Goal: Task Accomplishment & Management: Complete application form

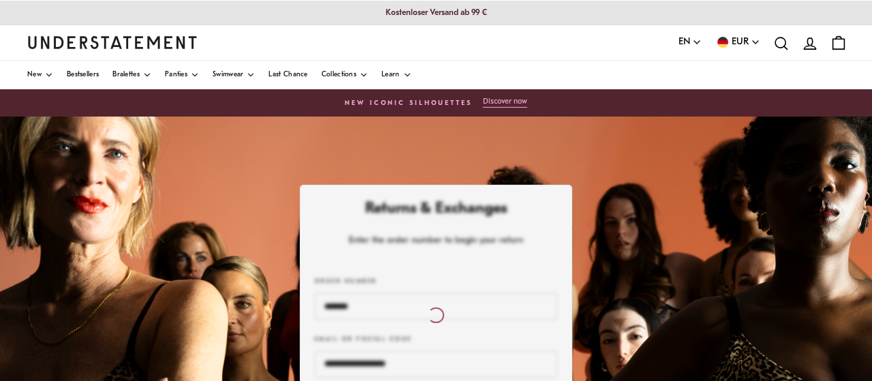
scroll to position [204, 0]
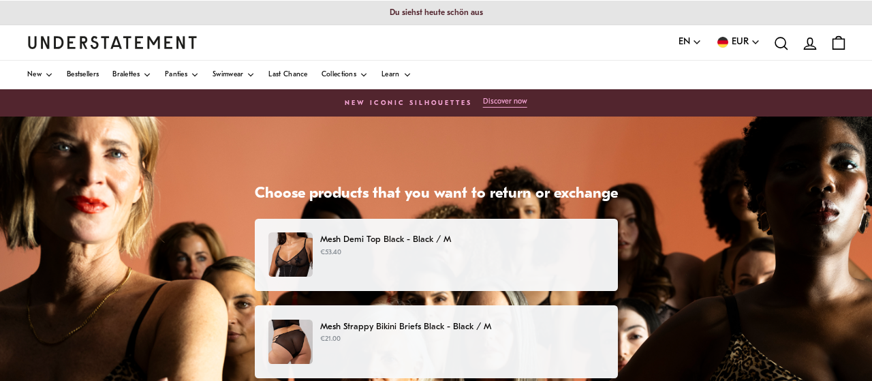
click at [396, 246] on p "Mesh Demi Top Black - Black / M" at bounding box center [461, 239] width 283 height 14
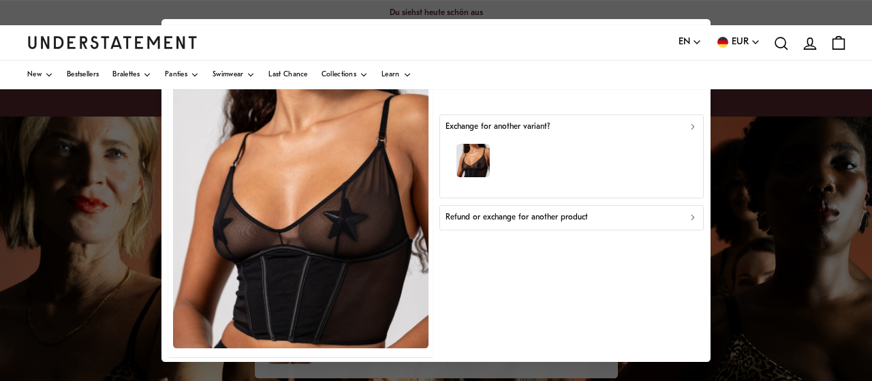
click at [581, 128] on div "Exchange for another variant?" at bounding box center [571, 126] width 252 height 13
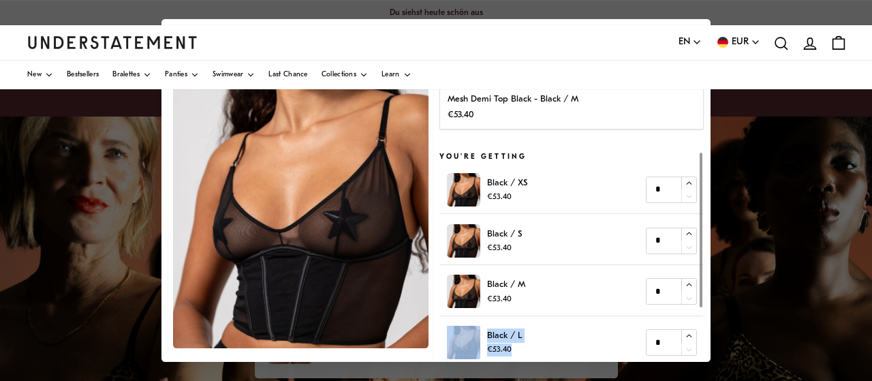
drag, startPoint x: 643, startPoint y: 138, endPoint x: 622, endPoint y: 326, distance: 189.1
click at [622, 326] on div "You're returning [PERSON_NAME] Top Black - Black / M €53.40 You're getting Blac…" at bounding box center [571, 232] width 264 height 413
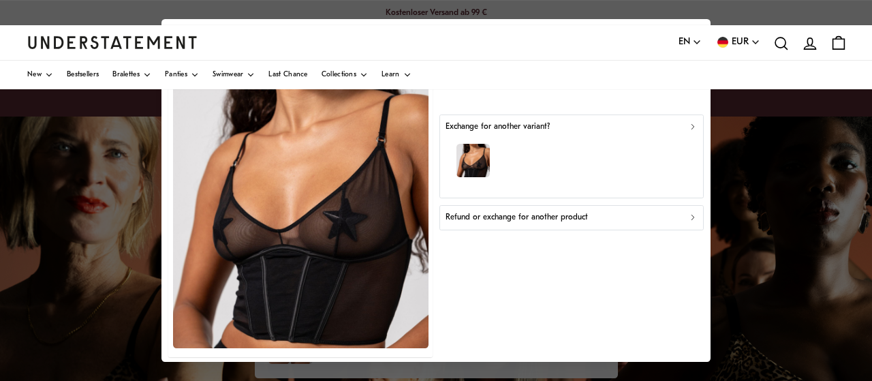
click at [550, 214] on p "Refund or exchange for another product" at bounding box center [516, 217] width 142 height 13
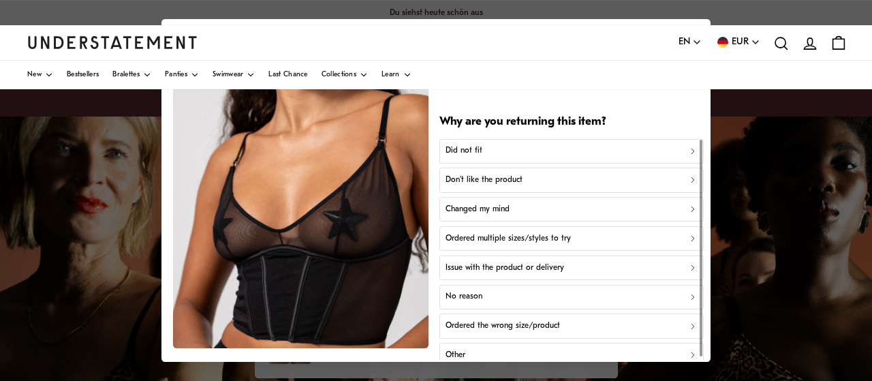
click at [520, 157] on div "Did not fit" at bounding box center [571, 150] width 252 height 13
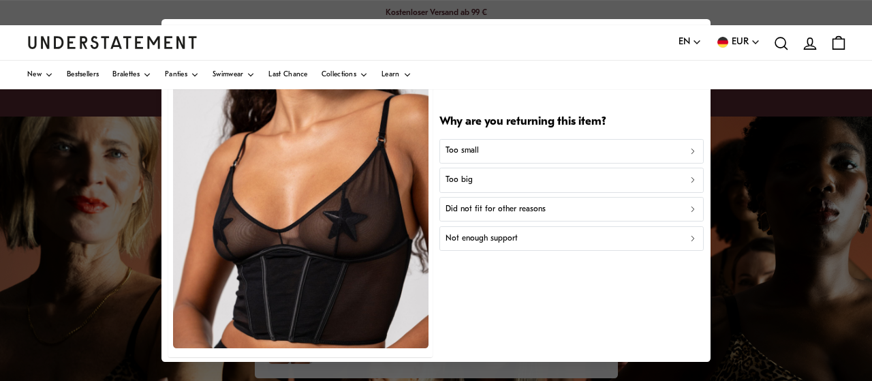
click at [515, 206] on p "Did not fit for other reasons" at bounding box center [495, 209] width 100 height 13
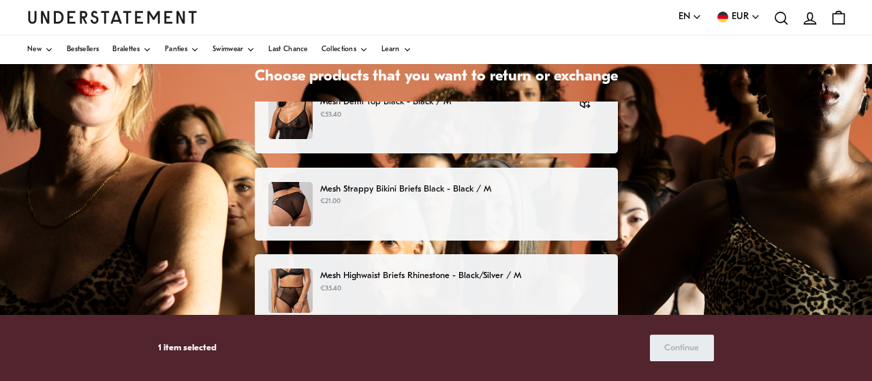
scroll to position [20, 0]
click at [433, 177] on div "Mesh Strappy Bikini Briefs Black - Black / M €21.00" at bounding box center [436, 204] width 363 height 73
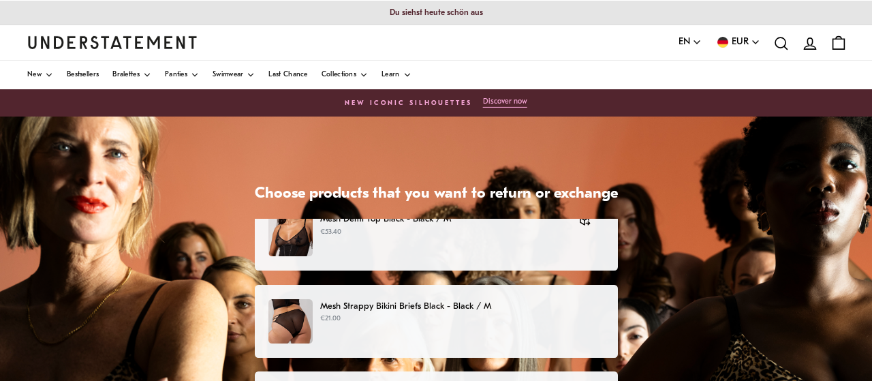
scroll to position [20, 0]
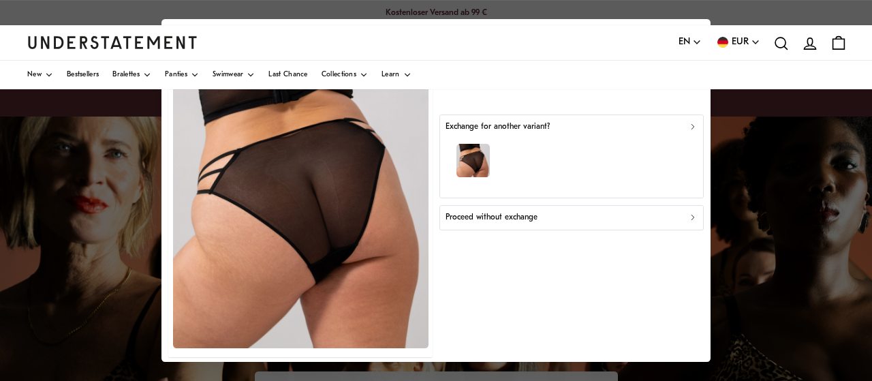
click at [549, 132] on div "Exchange for another variant?" at bounding box center [571, 126] width 252 height 13
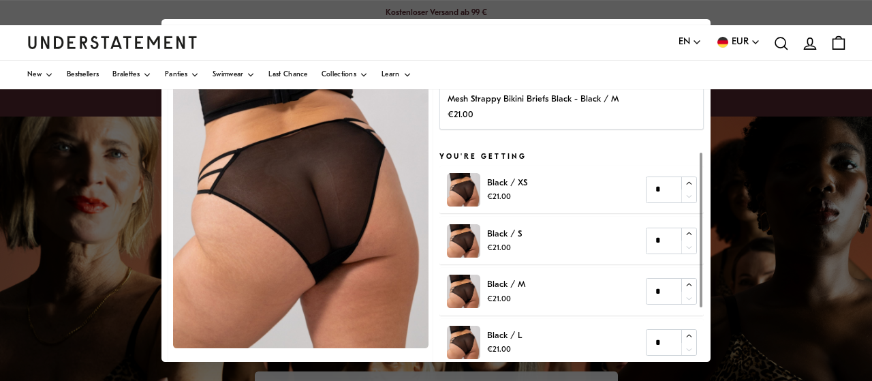
click at [687, 227] on div "Black / S €21.00 *" at bounding box center [572, 240] width 250 height 33
click at [687, 233] on icon "button" at bounding box center [688, 233] width 5 height 3
type input "*"
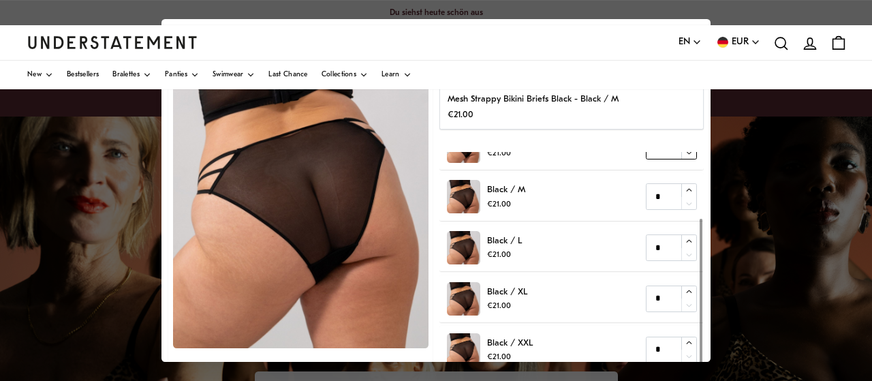
scroll to position [84, 0]
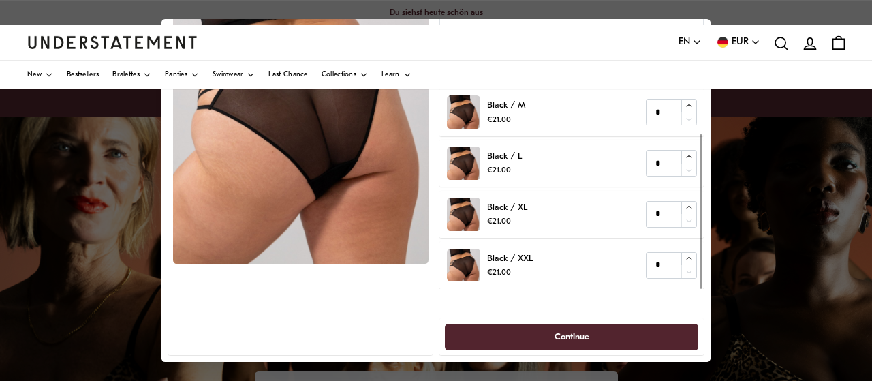
click at [543, 332] on span "Continue" at bounding box center [571, 336] width 223 height 25
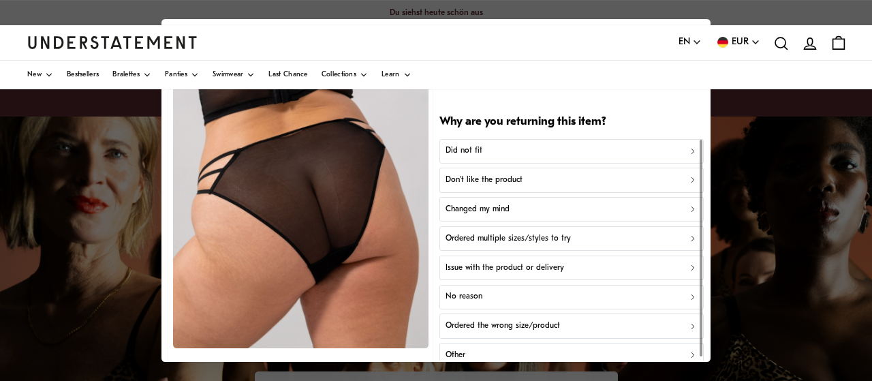
click at [529, 159] on button "Did not fit" at bounding box center [571, 150] width 264 height 25
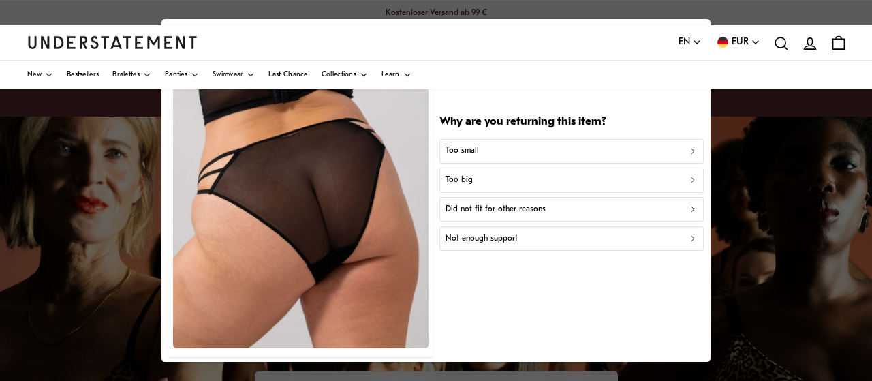
click at [498, 189] on button "Too big" at bounding box center [571, 180] width 264 height 25
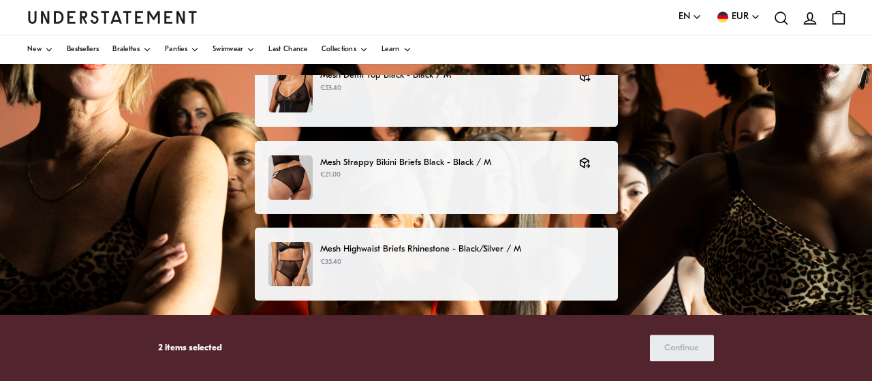
scroll to position [227, 0]
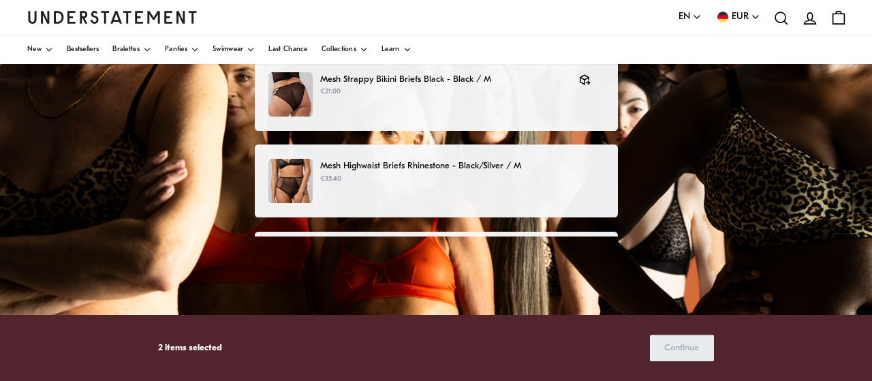
click at [494, 185] on div "Mesh Highwaist Briefs Rhinestone - Black/Silver / M €35.40" at bounding box center [435, 181] width 334 height 44
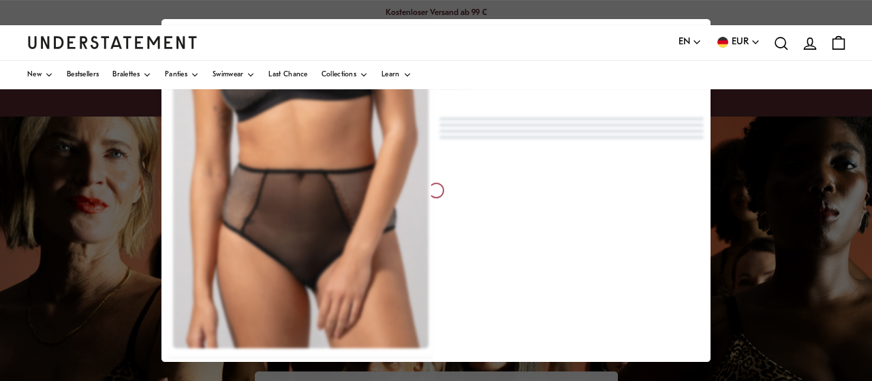
scroll to position [20, 0]
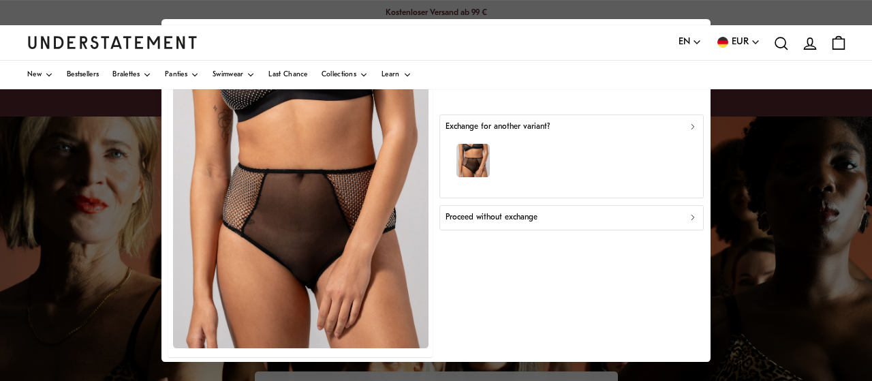
click at [569, 155] on div "button" at bounding box center [571, 162] width 252 height 59
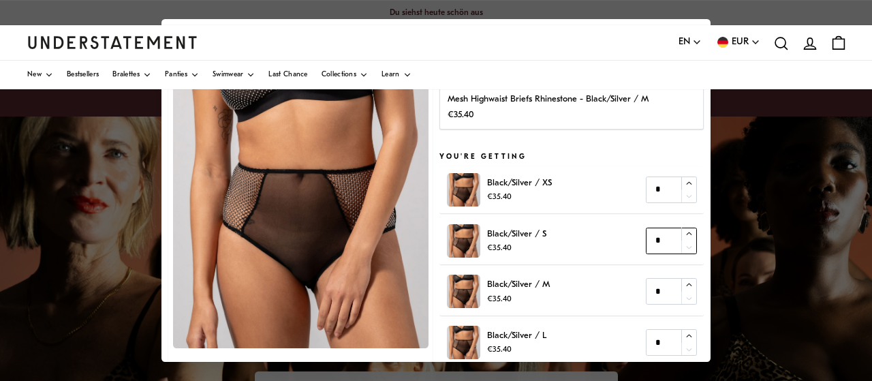
click at [688, 234] on icon "button" at bounding box center [688, 233] width 9 height 9
type input "*"
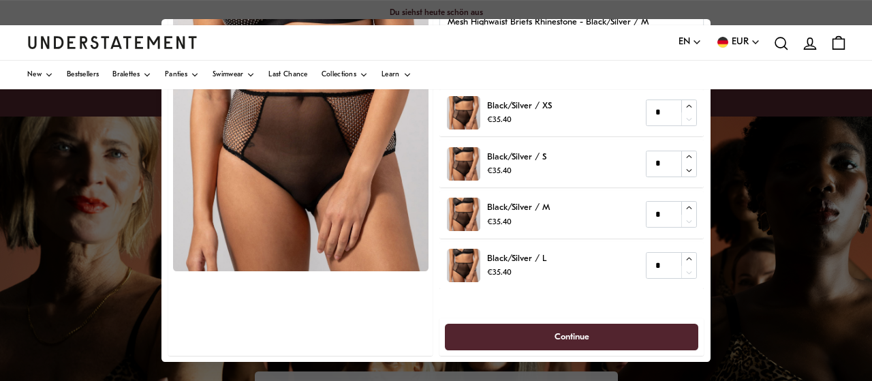
click at [555, 340] on span "Continue" at bounding box center [571, 336] width 35 height 25
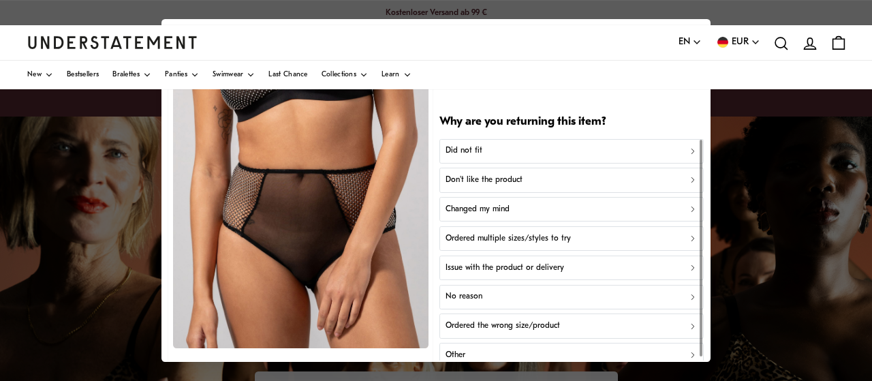
click at [524, 142] on button "Did not fit" at bounding box center [571, 150] width 264 height 25
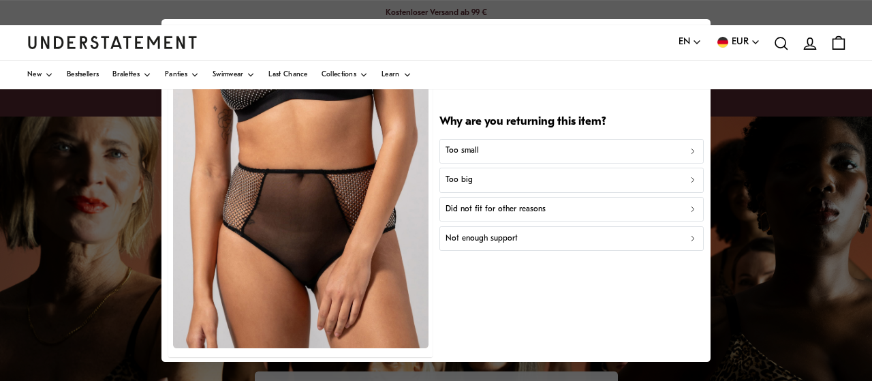
click at [515, 172] on button "Too big" at bounding box center [571, 180] width 264 height 25
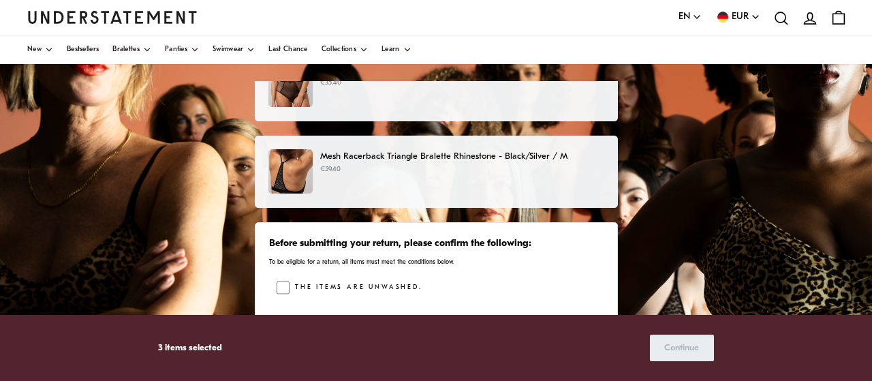
scroll to position [281, 0]
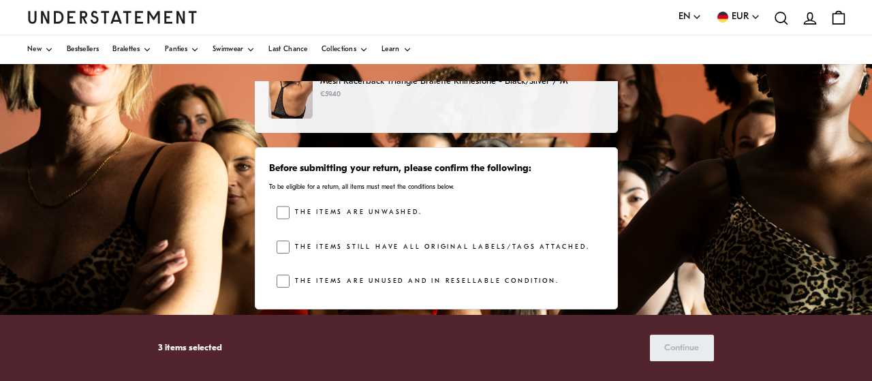
click at [276, 272] on div "The items are unwashed. The items still have all original labels/tags attached.…" at bounding box center [439, 250] width 326 height 89
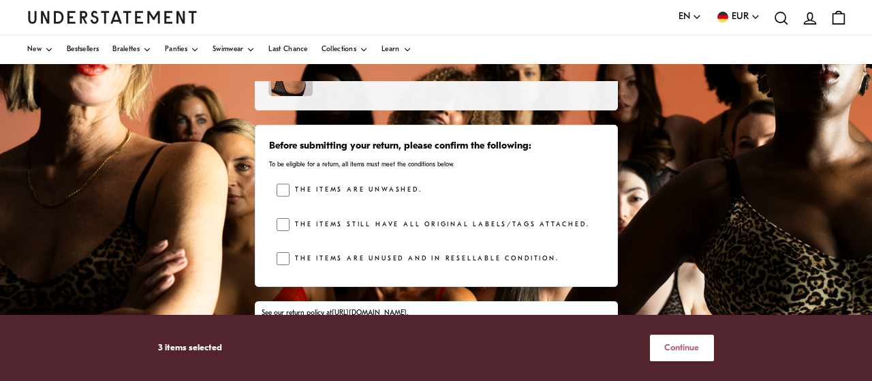
click at [675, 355] on span "Continue" at bounding box center [681, 347] width 35 height 25
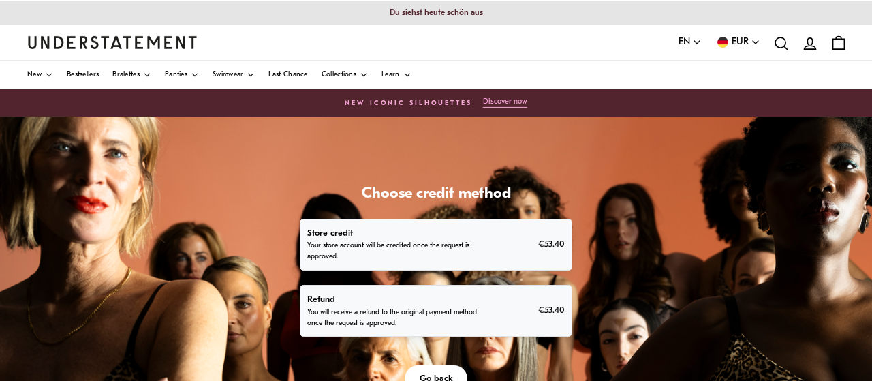
click at [484, 309] on div "Refund You will receive a refund to the original payment method once the reques…" at bounding box center [435, 310] width 257 height 37
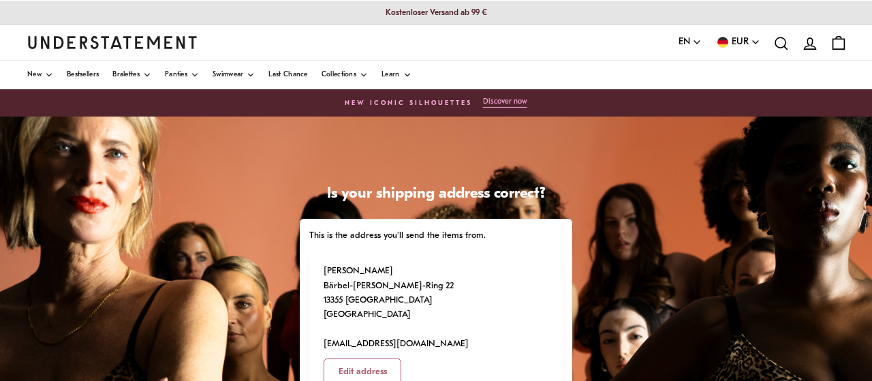
scroll to position [90, 0]
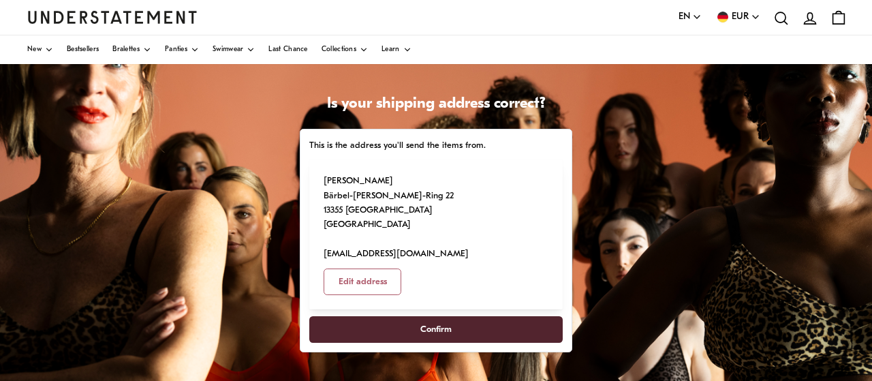
click at [460, 317] on span "Confirm" at bounding box center [435, 329] width 223 height 25
select select "**"
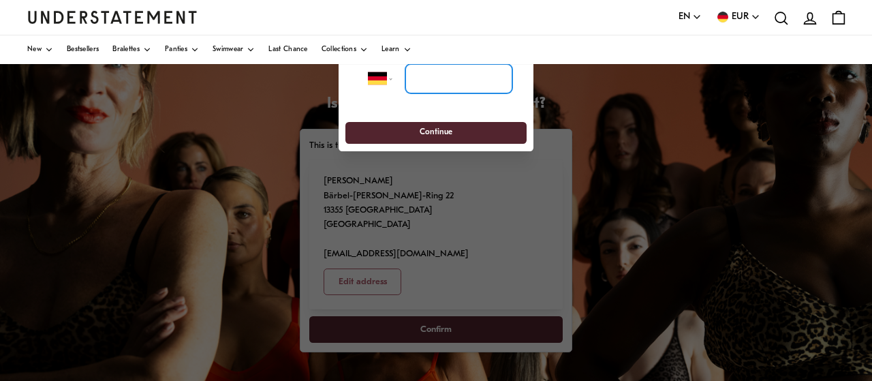
click at [442, 80] on input "tel" at bounding box center [458, 79] width 107 height 30
type input "**********"
click at [420, 128] on span "Continue" at bounding box center [435, 133] width 156 height 21
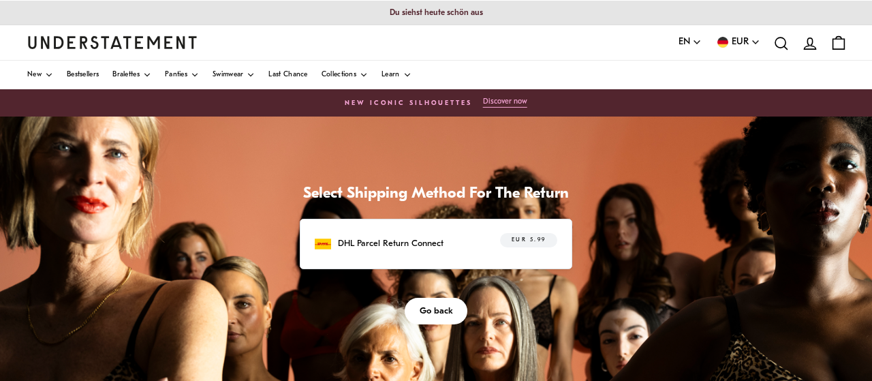
click at [490, 238] on div "EUR 5.99" at bounding box center [520, 243] width 74 height 21
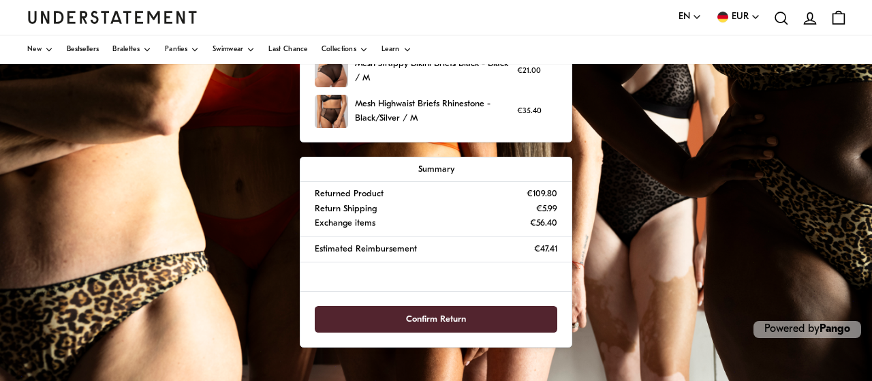
scroll to position [392, 0]
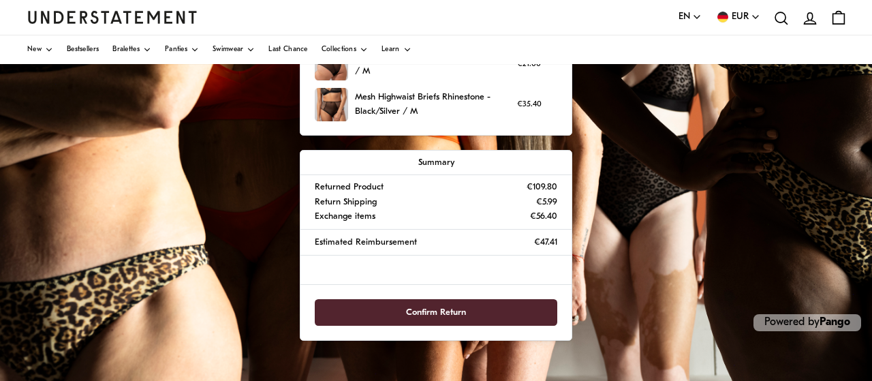
click at [476, 304] on span "Confirm Return" at bounding box center [436, 312] width 213 height 25
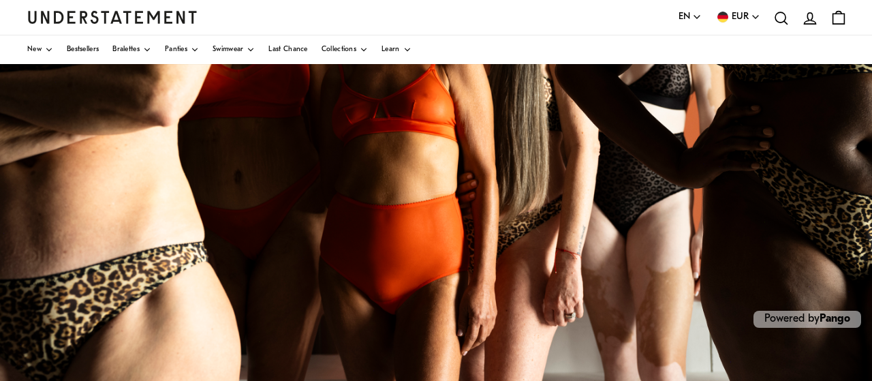
click at [426, 308] on div "Powered by Pango" at bounding box center [436, 65] width 872 height 681
